Goal: Check status: Check status

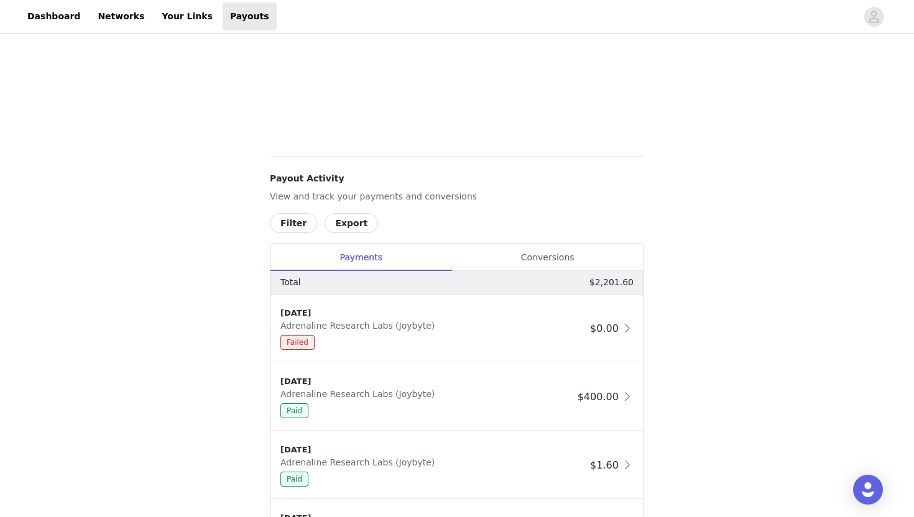
scroll to position [365, 0]
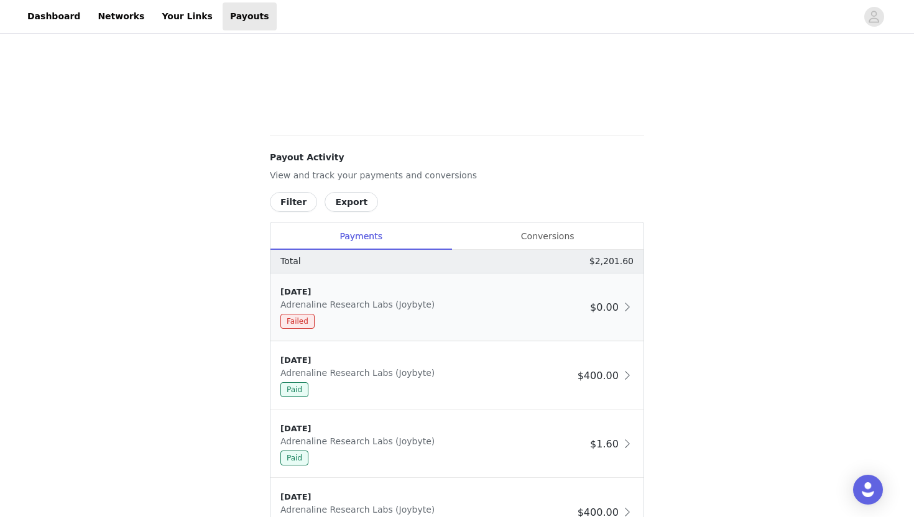
click at [333, 301] on span "Adrenaline Research Labs (Joybyte)" at bounding box center [359, 305] width 159 height 10
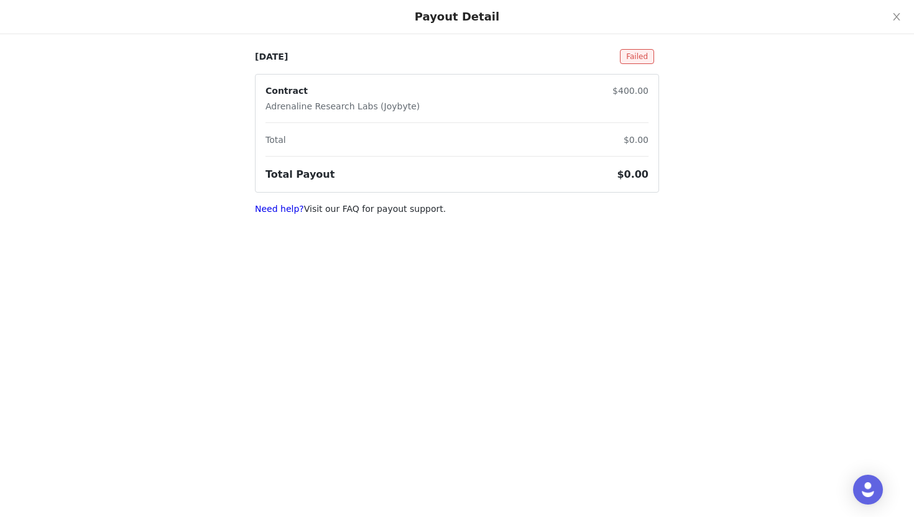
click at [639, 55] on span "Failed" at bounding box center [637, 56] width 34 height 15
click at [281, 212] on link "Need help?" at bounding box center [279, 209] width 49 height 10
click at [639, 47] on div "[DATE] Failed Contract Adrenaline Research Labs (Joybyte) $400.00 Total $0.00 T…" at bounding box center [457, 115] width 914 height 231
click at [639, 55] on span "Failed" at bounding box center [637, 56] width 34 height 15
click at [899, 15] on icon "icon: close" at bounding box center [897, 17] width 10 height 10
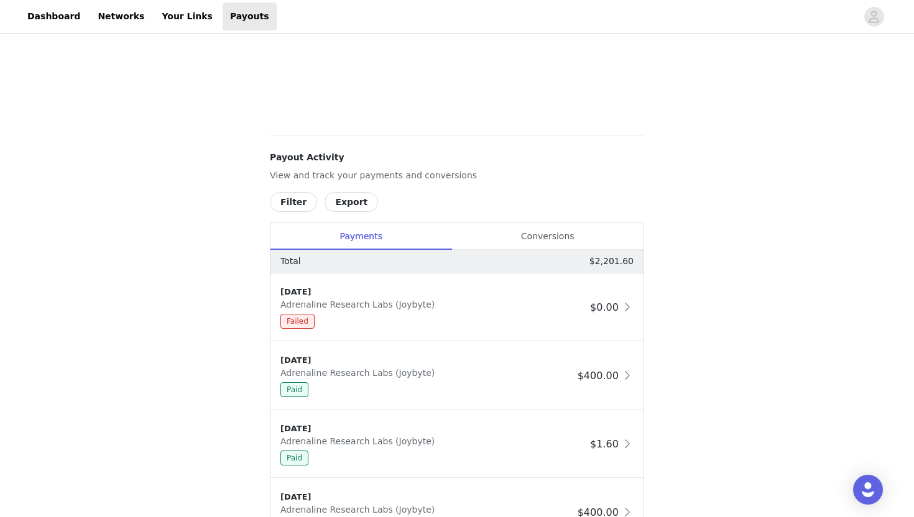
click at [206, 299] on div "Payouts View your payment related transactions. Payout Activity View and track …" at bounding box center [457, 253] width 914 height 1164
click at [526, 241] on div "Conversions" at bounding box center [548, 237] width 192 height 28
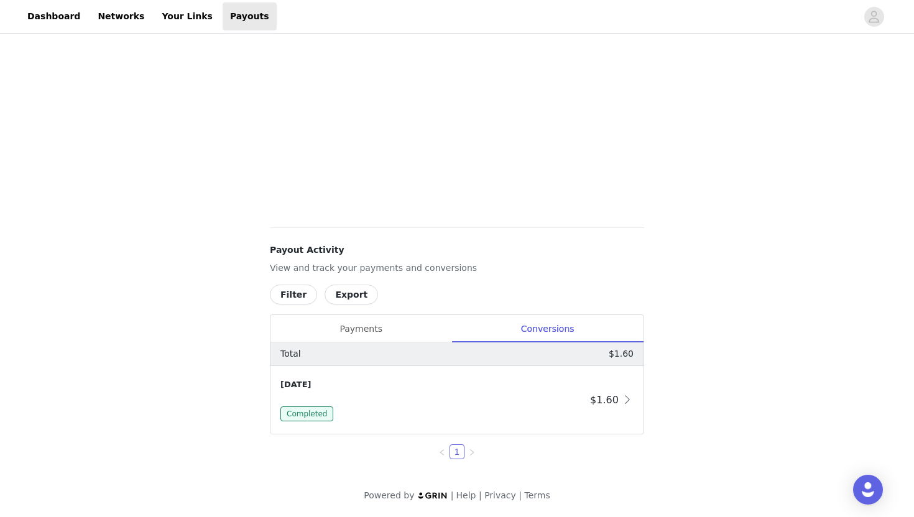
scroll to position [272, 0]
click at [356, 327] on div "Payments" at bounding box center [361, 329] width 181 height 28
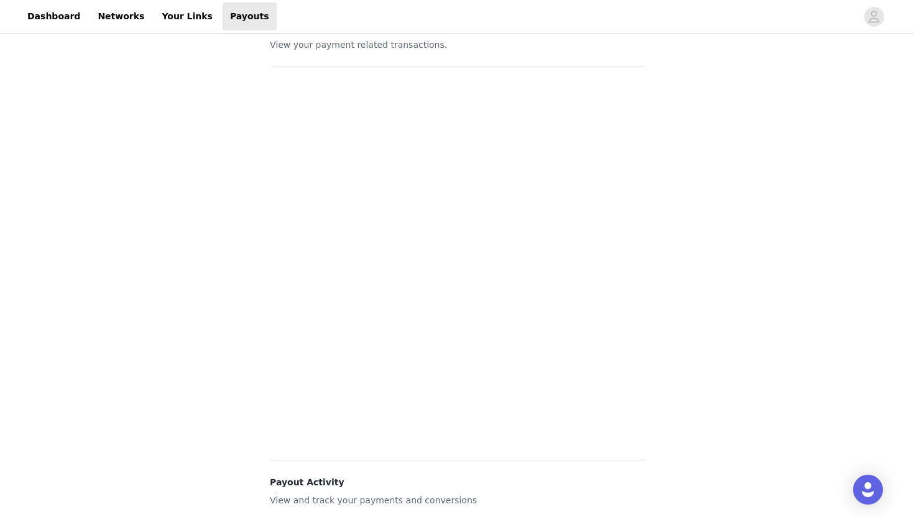
scroll to position [0, 0]
